Goal: Task Accomplishment & Management: Complete application form

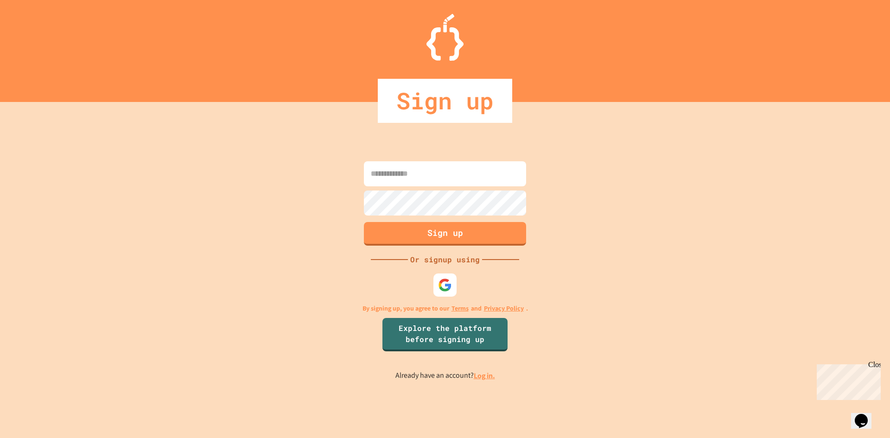
click at [404, 176] on input at bounding box center [445, 173] width 162 height 25
click at [448, 280] on img at bounding box center [445, 284] width 15 height 15
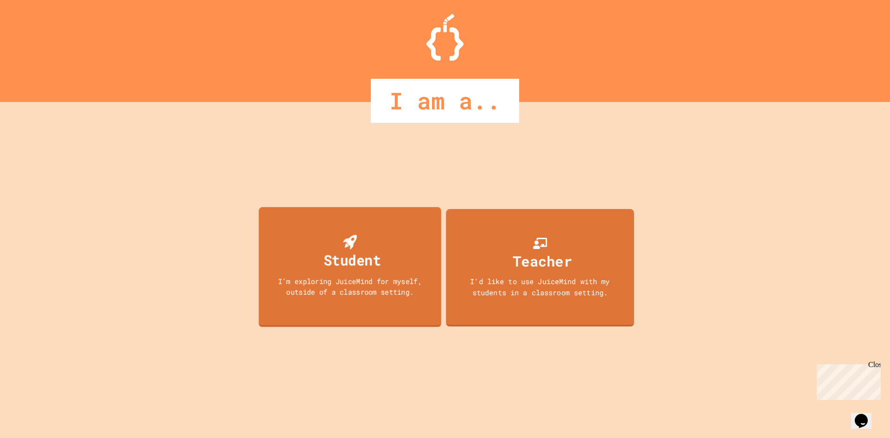
click at [378, 263] on div "Student" at bounding box center [352, 260] width 57 height 22
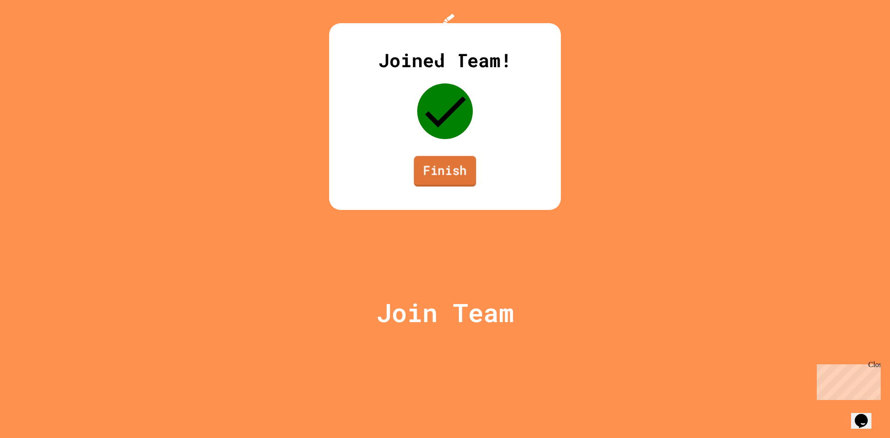
click at [446, 186] on link "Finish" at bounding box center [445, 171] width 62 height 31
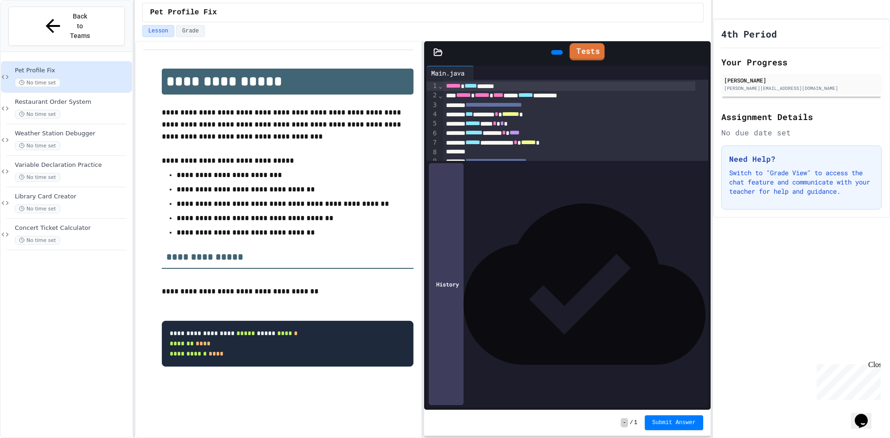
click at [605, 50] on link "Tests" at bounding box center [587, 51] width 35 height 17
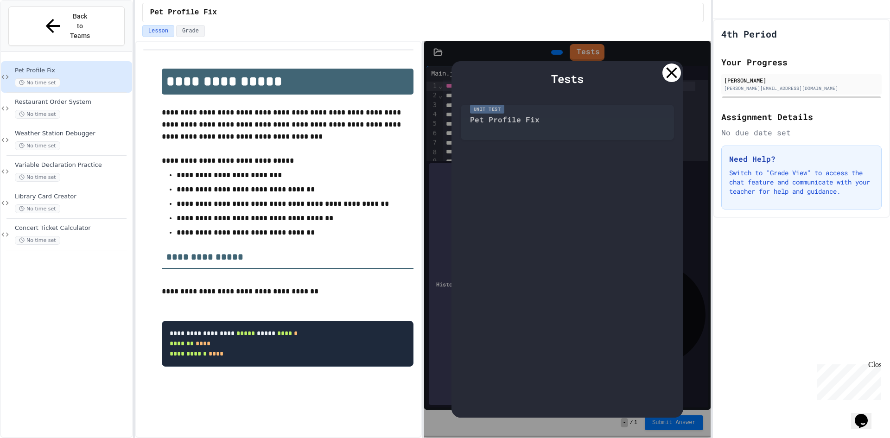
click at [510, 126] on div "Unit Test Pet Profile Fix" at bounding box center [567, 120] width 213 height 40
click at [674, 75] on icon at bounding box center [671, 72] width 11 height 11
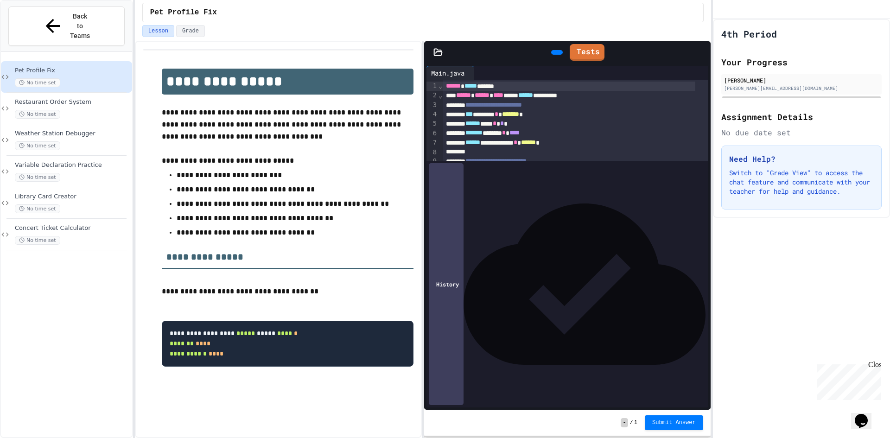
click at [551, 55] on div at bounding box center [557, 52] width 12 height 5
